Goal: Use online tool/utility: Utilize a website feature to perform a specific function

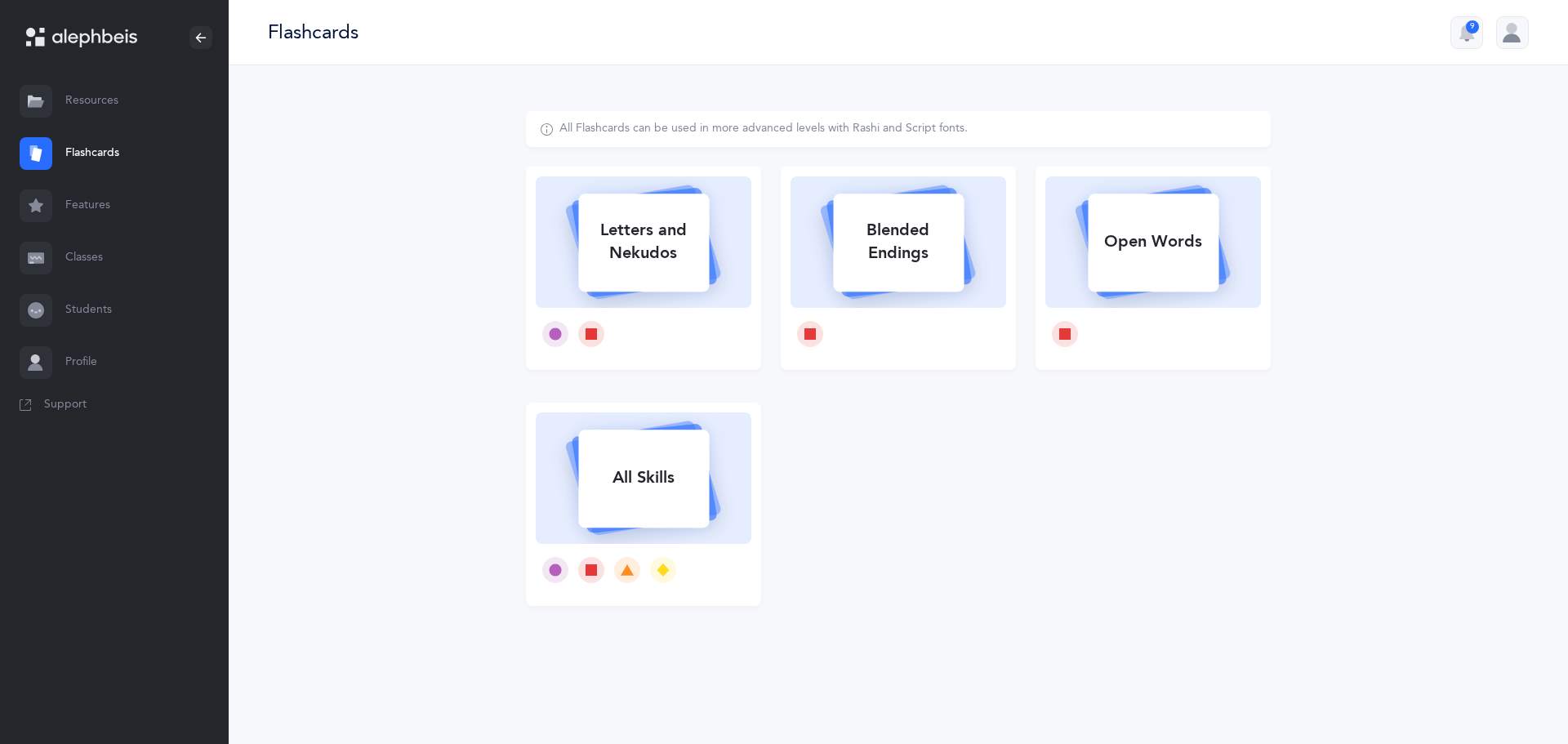
click at [668, 225] on div "Letters and Nekudos" at bounding box center [644, 241] width 130 height 65
select select
select select "single"
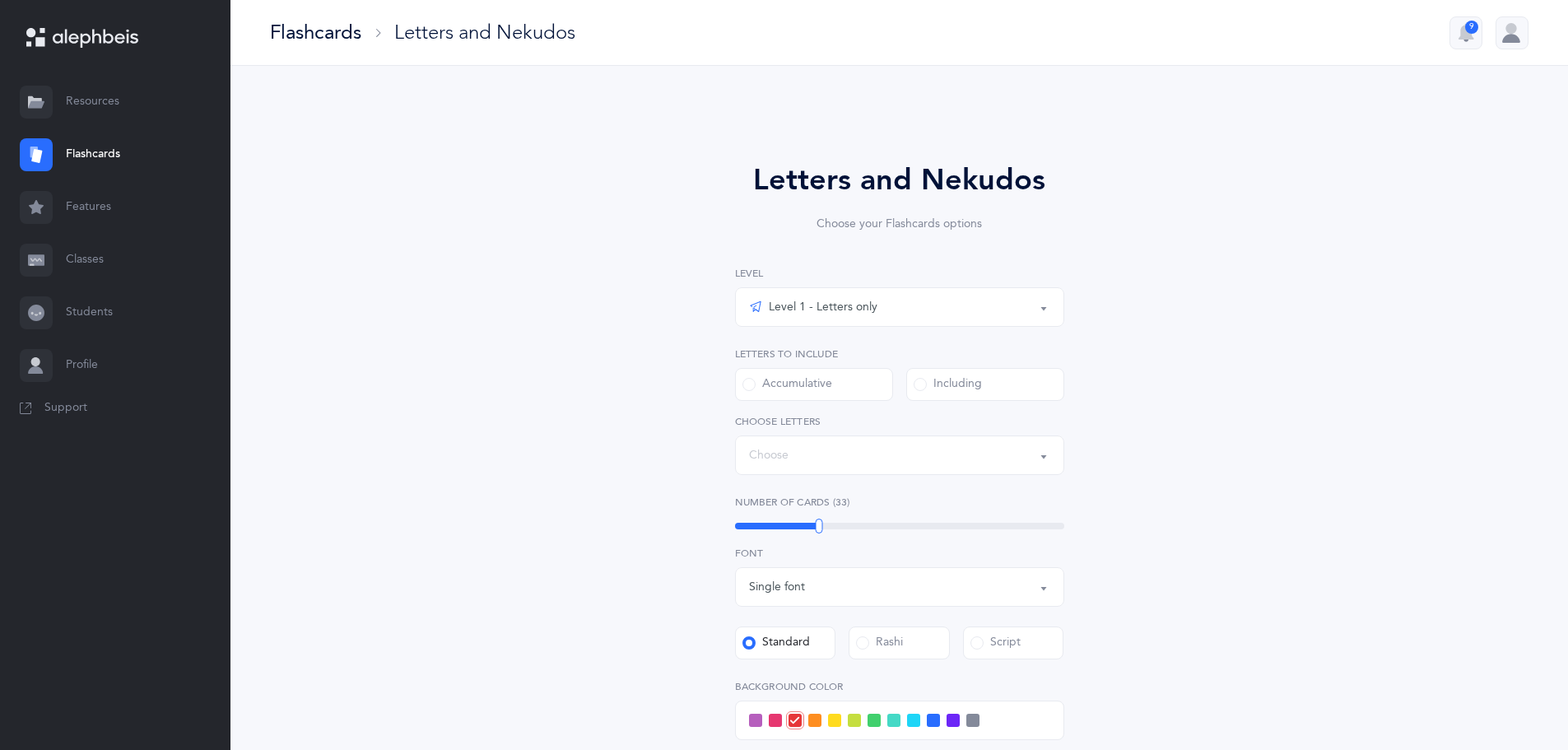
select select "27"
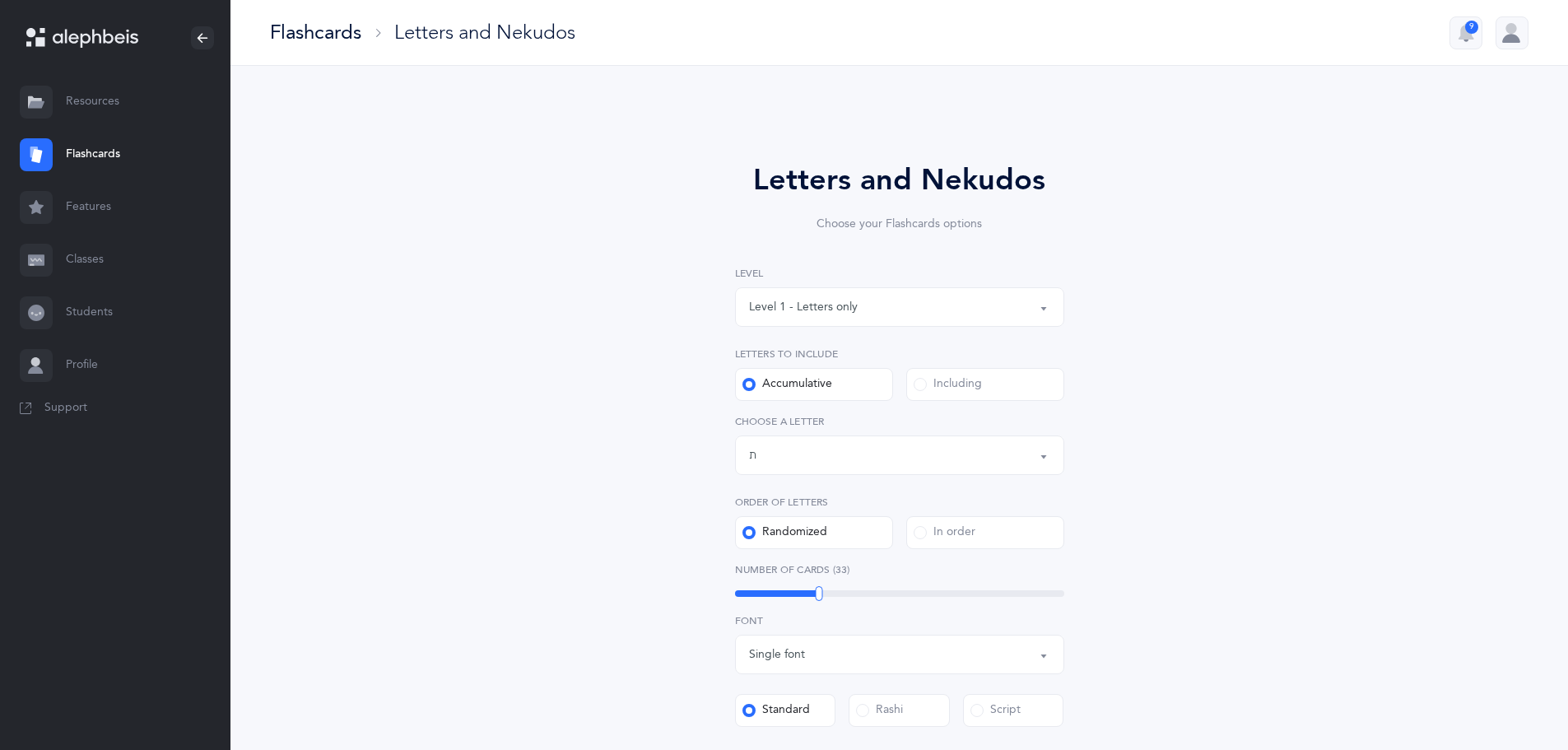
click at [911, 384] on label "Including" at bounding box center [985, 384] width 158 height 33
click at [0, 0] on input "Including" at bounding box center [0, 0] width 0 height 0
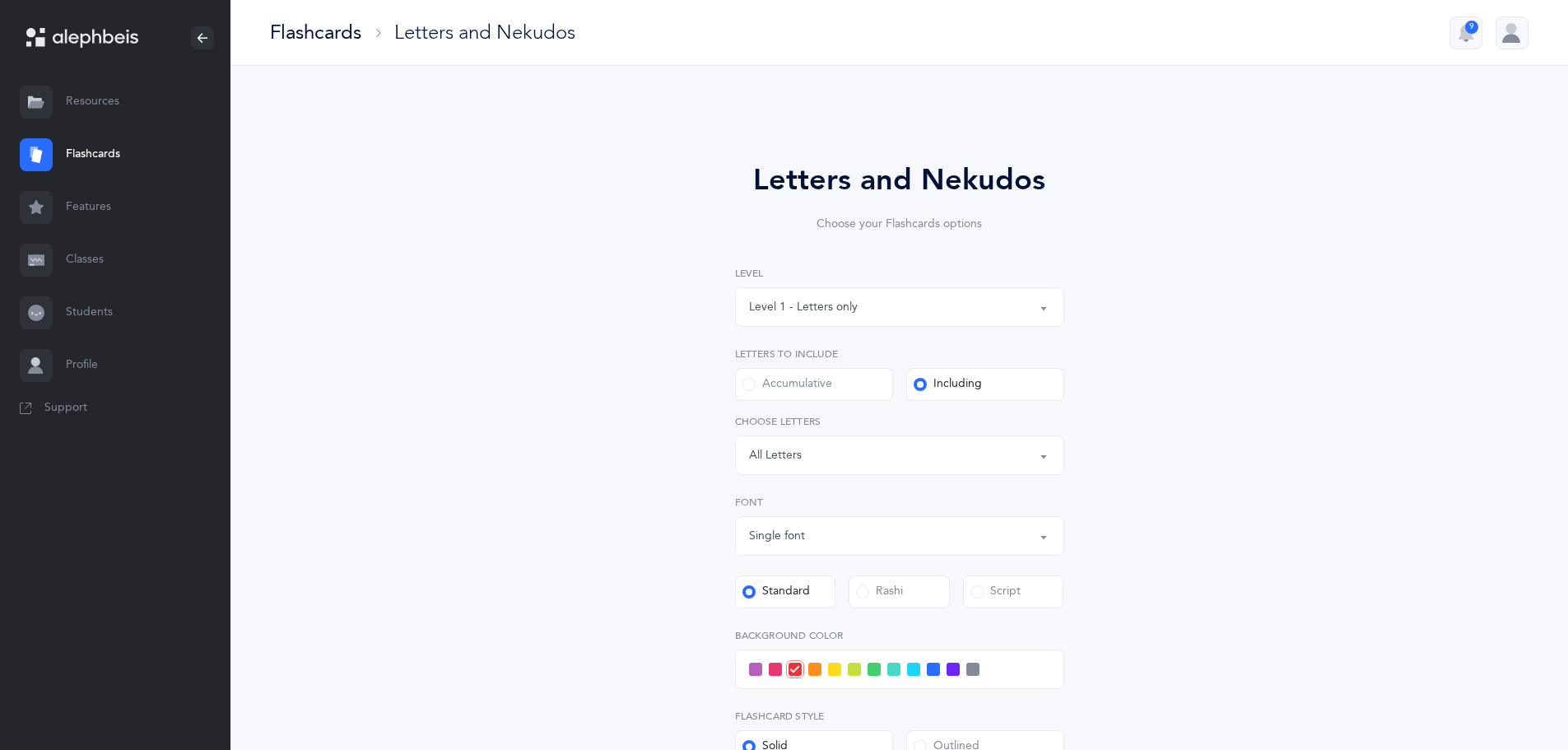
click at [948, 456] on div "Letters: All Letters" at bounding box center [899, 455] width 301 height 28
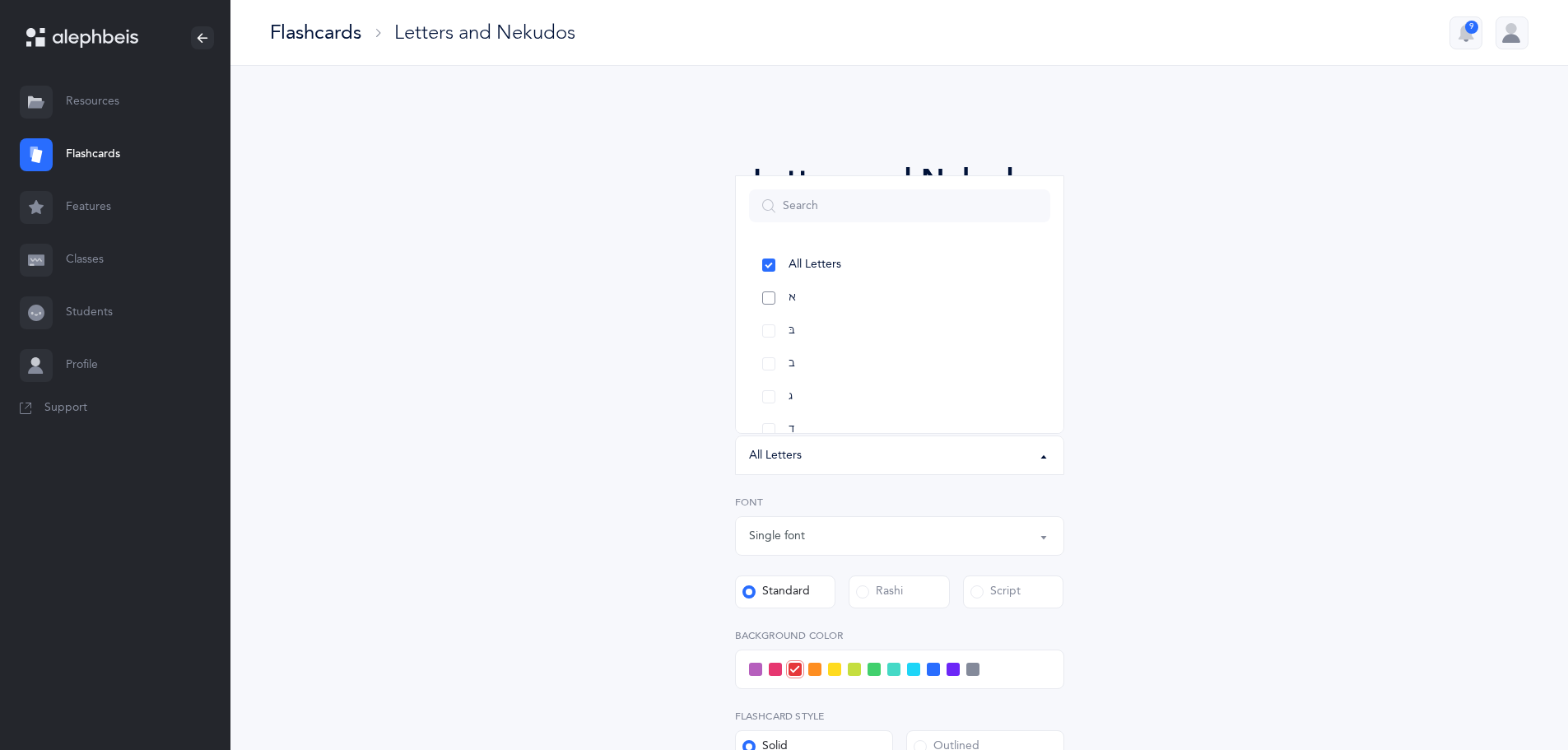
click at [769, 297] on link "א" at bounding box center [899, 298] width 301 height 33
select select "1"
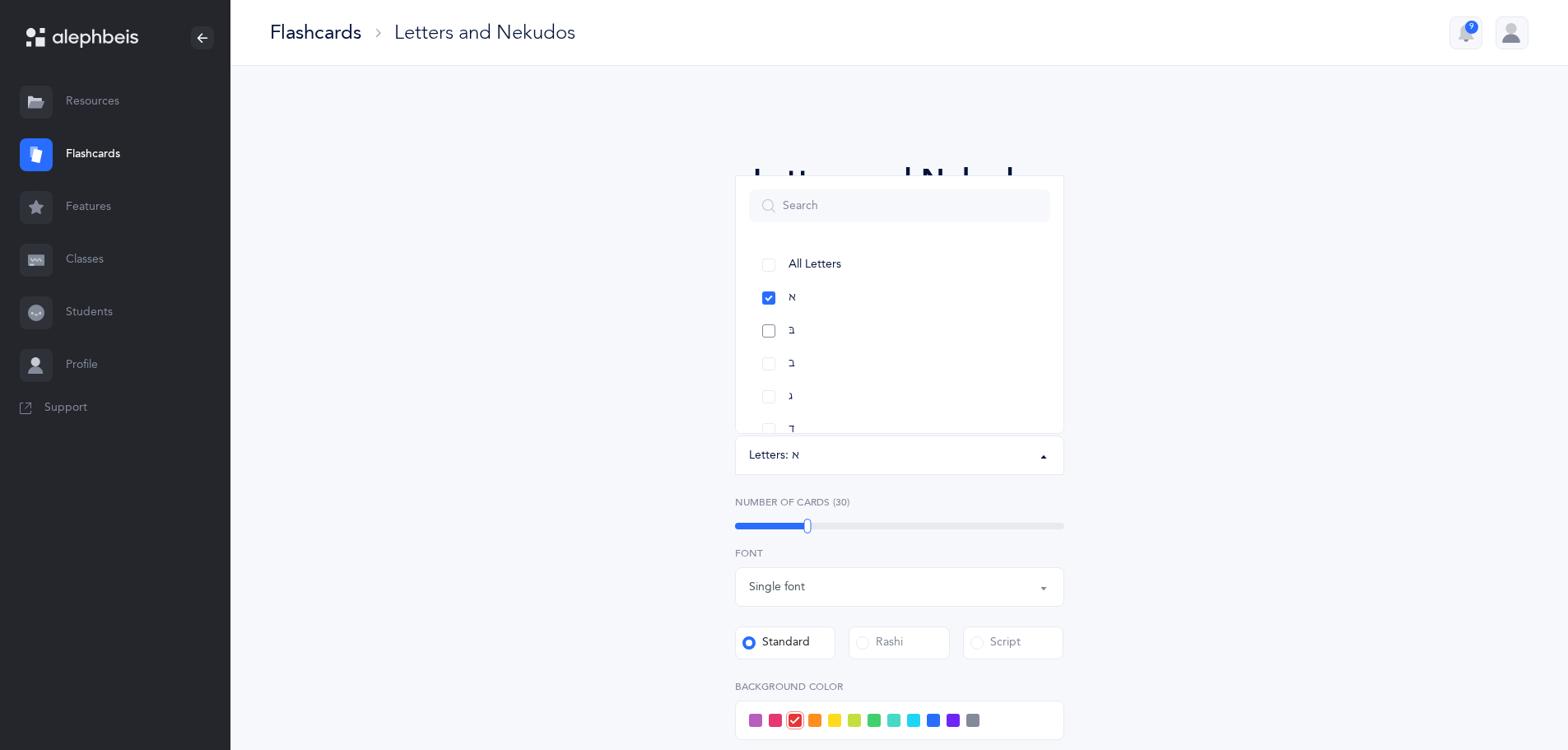
click at [770, 328] on link "בּ" at bounding box center [899, 331] width 301 height 33
click at [767, 363] on link "ב" at bounding box center [899, 364] width 301 height 33
click at [768, 394] on link "ג" at bounding box center [899, 397] width 301 height 33
click at [767, 425] on link "ד" at bounding box center [899, 430] width 301 height 33
